Goal: Find specific page/section: Locate a particular part of the current website

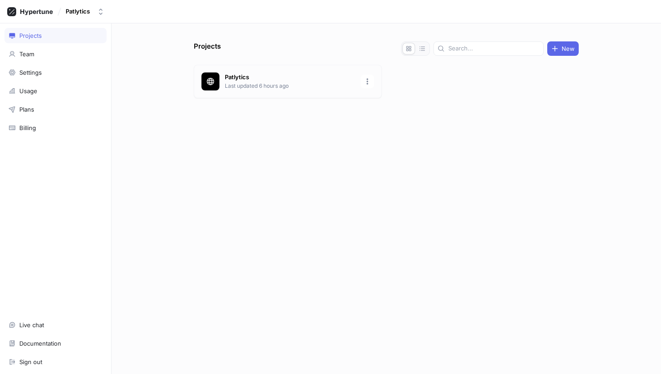
click at [259, 88] on p "Last updated 6 hours ago" at bounding box center [290, 86] width 130 height 8
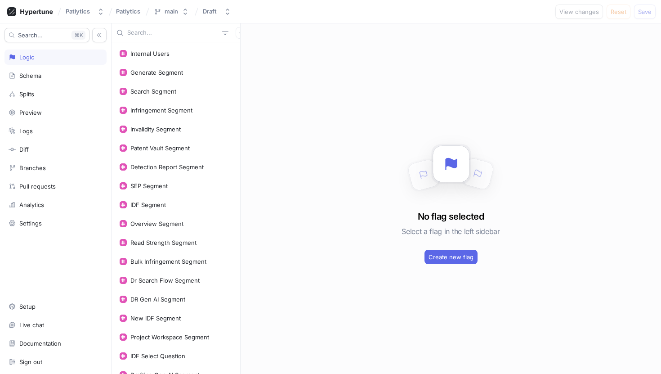
click at [168, 32] on input "text" at bounding box center [172, 32] width 91 height 9
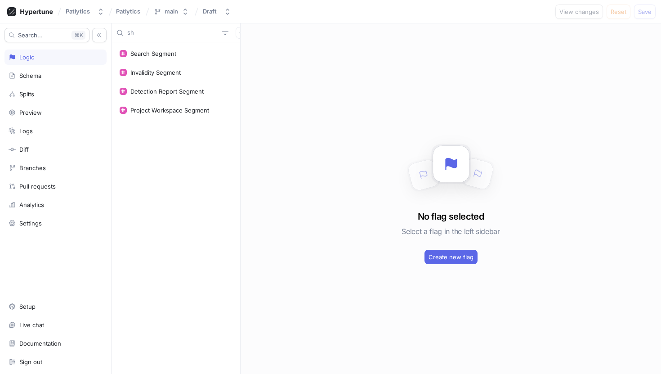
type input "s"
type input "shepp"
